Goal: Find specific fact: Find specific fact

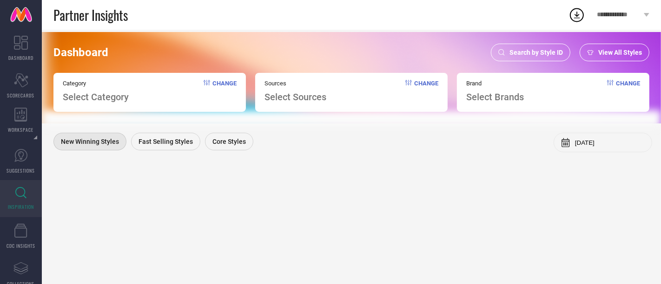
click at [115, 95] on span "Select Category" at bounding box center [96, 97] width 66 height 11
click at [513, 52] on span "Search by Style ID" at bounding box center [535, 52] width 53 height 7
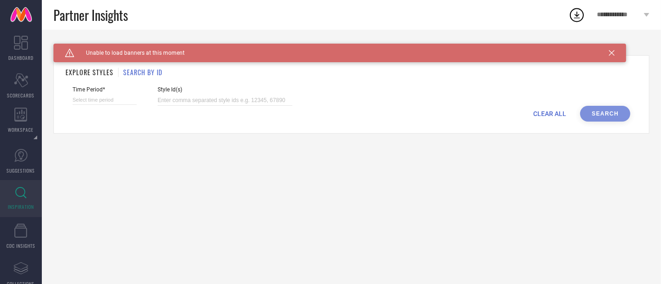
click at [95, 98] on input at bounding box center [104, 100] width 64 height 10
select select "9"
select select "2025"
select select "10"
select select "2025"
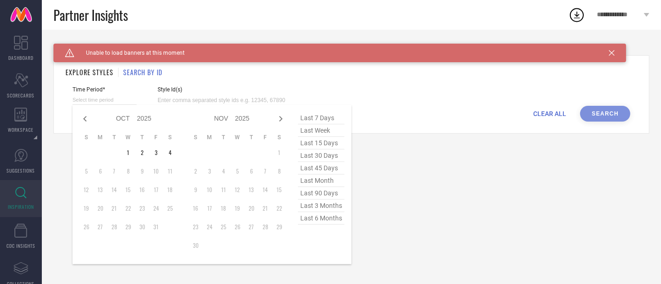
click at [95, 98] on input at bounding box center [104, 100] width 64 height 10
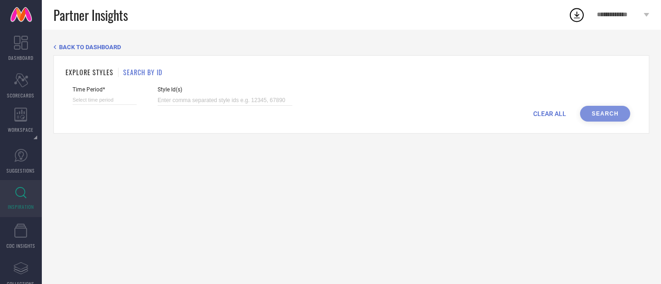
click at [137, 102] on div "Time Period* Style Id(s)" at bounding box center [351, 96] width 558 height 20
select select "9"
select select "2025"
select select "10"
select select "2025"
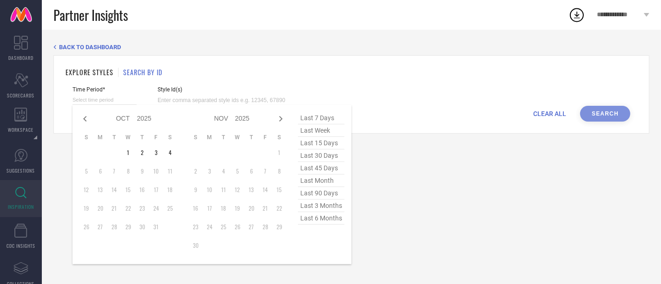
click at [133, 102] on input at bounding box center [104, 100] width 64 height 10
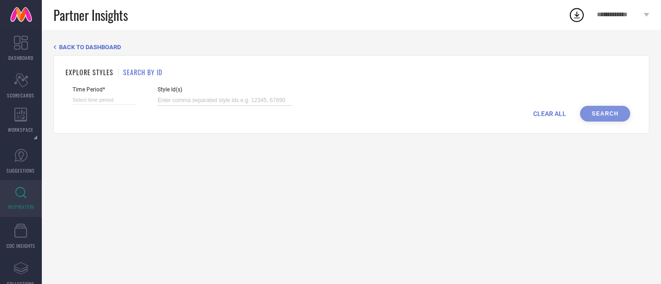
click at [178, 99] on input at bounding box center [225, 100] width 135 height 11
paste input "28515054"
type input "28515054"
select select "9"
select select "2025"
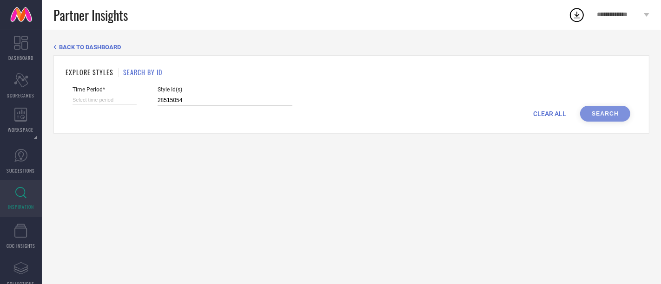
select select "10"
select select "2025"
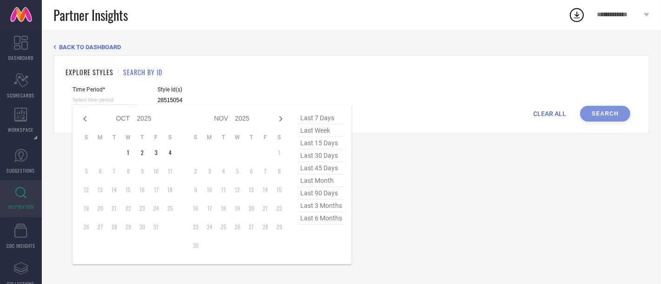
click at [99, 102] on input at bounding box center [104, 100] width 64 height 10
click at [166, 154] on td "4" at bounding box center [170, 153] width 14 height 14
type input "[DATE] to [DATE]"
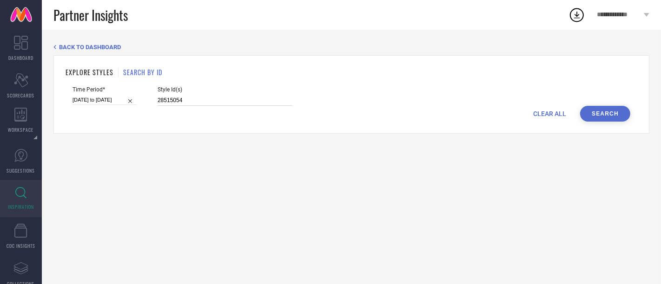
type input "28515054"
click at [596, 112] on button "Search" at bounding box center [605, 114] width 50 height 16
